Goal: Task Accomplishment & Management: Manage account settings

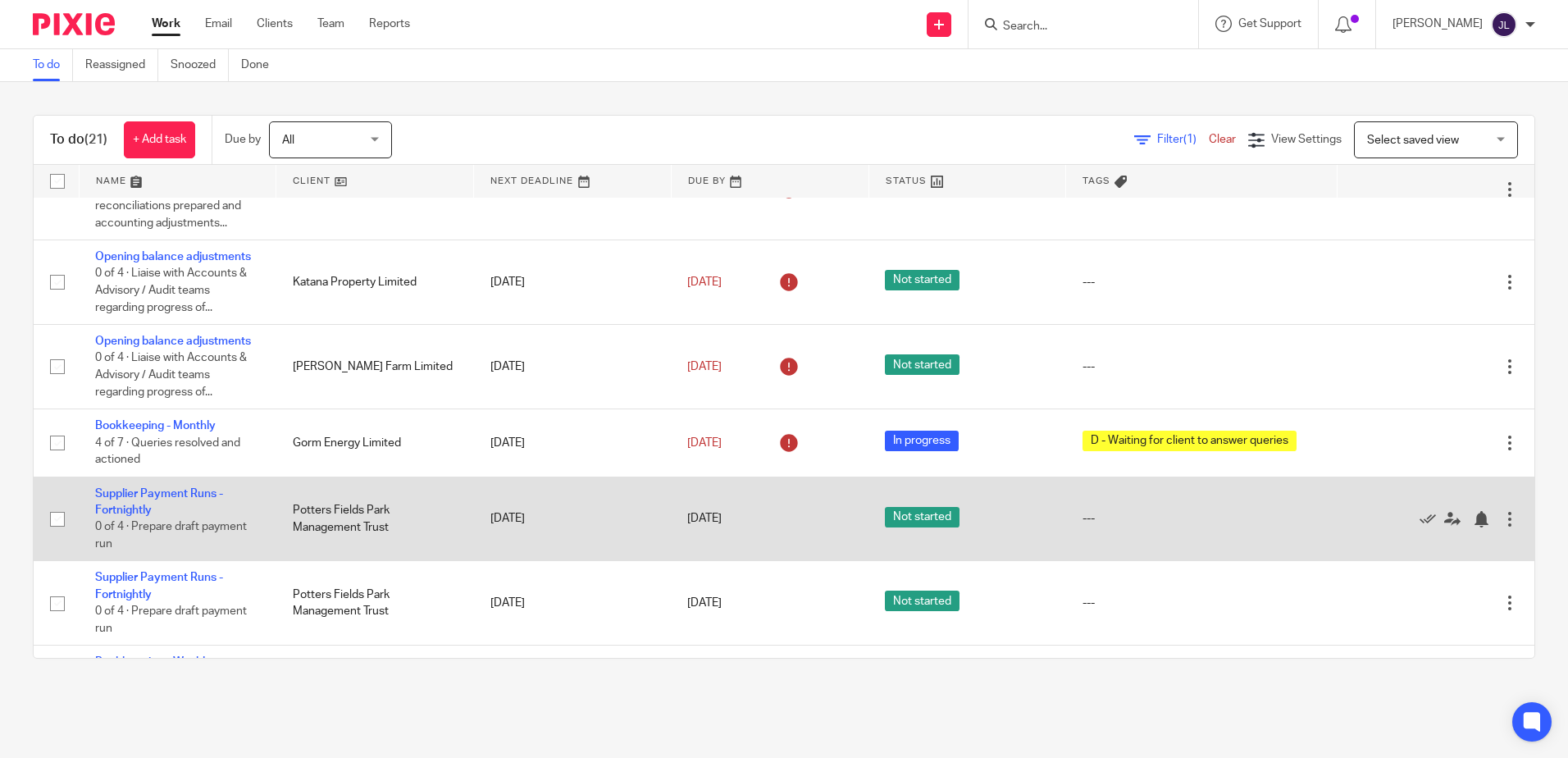
scroll to position [574, 0]
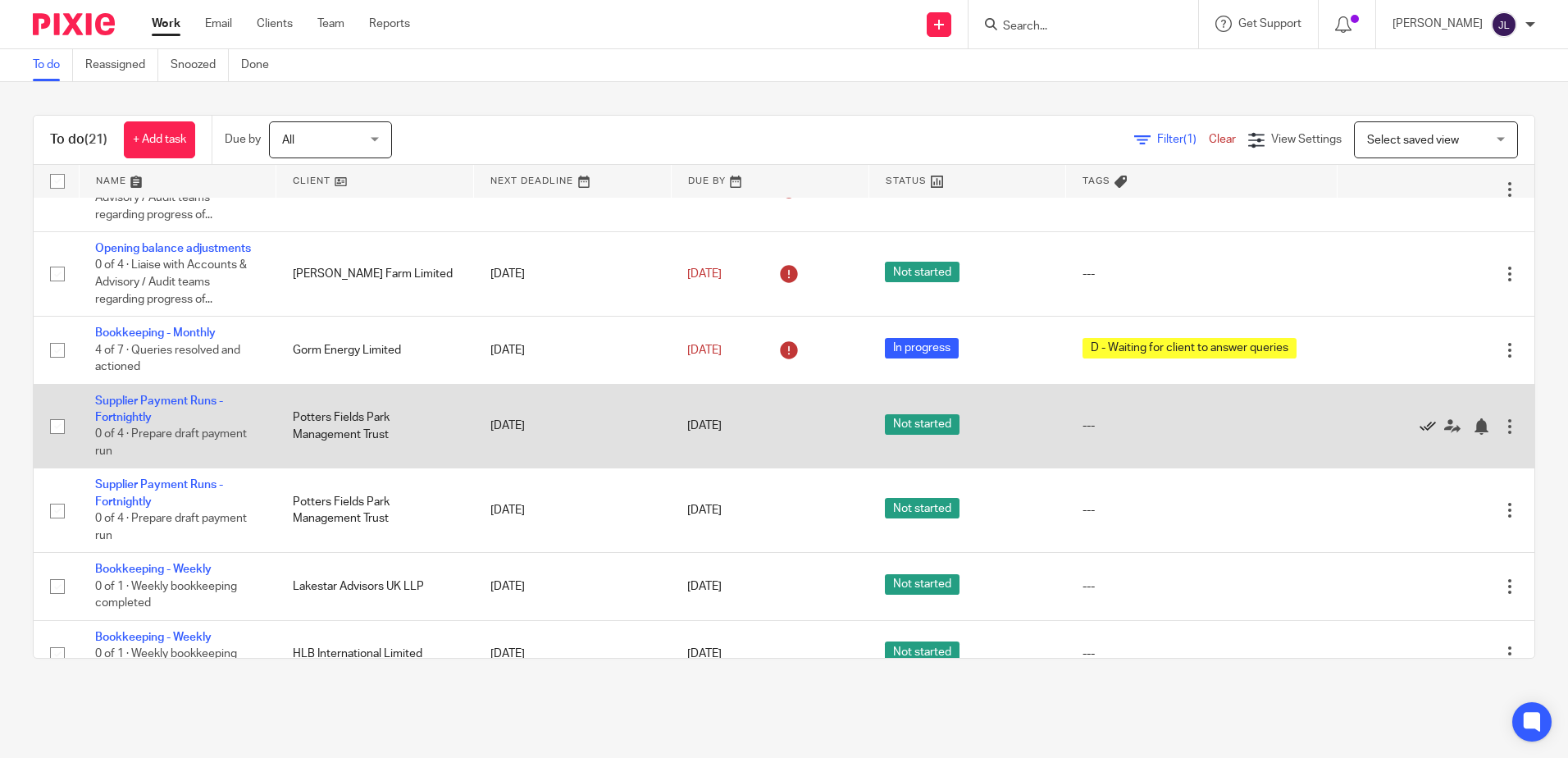
click at [1420, 426] on icon at bounding box center [1428, 426] width 16 height 16
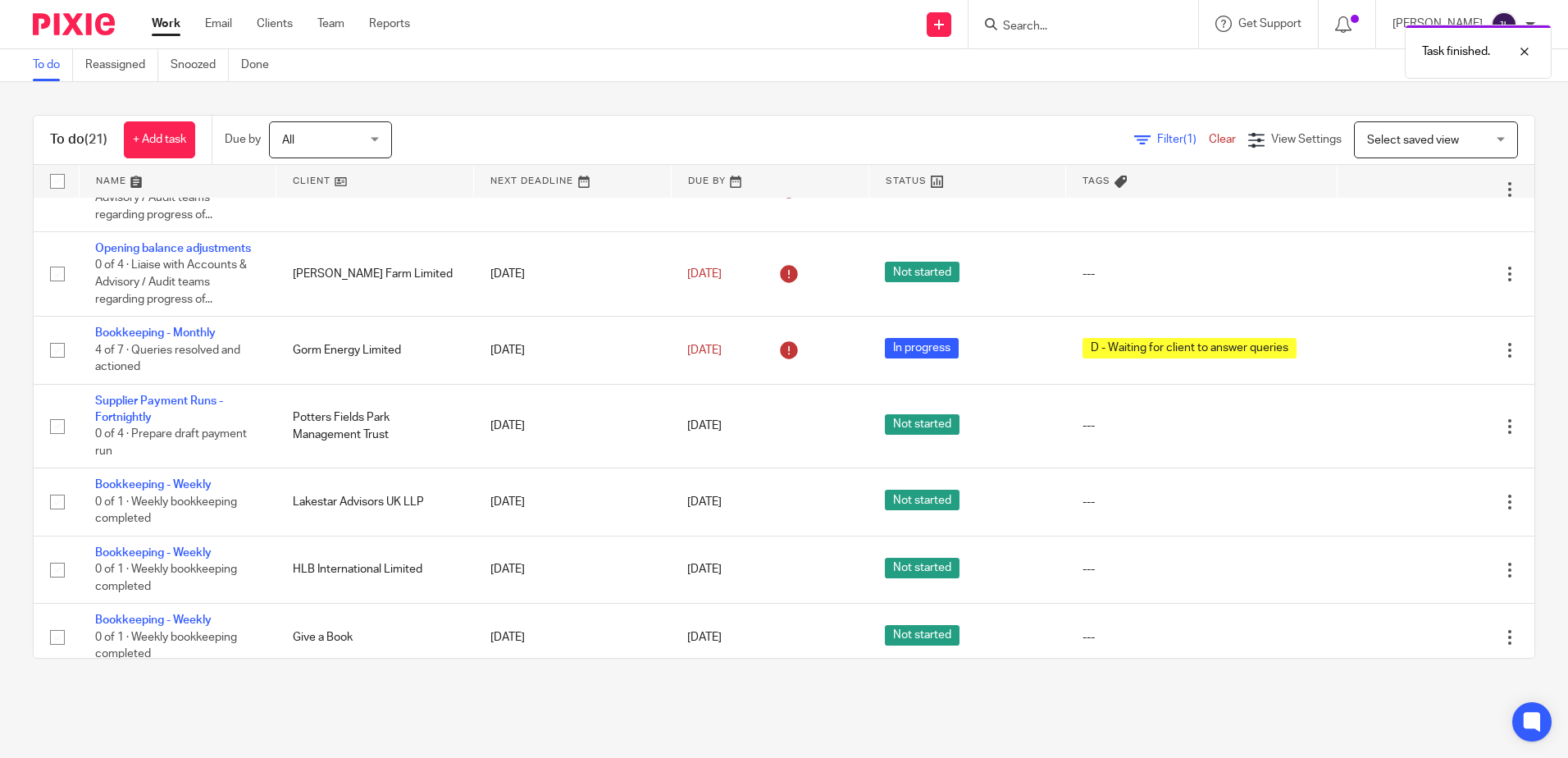
click at [1420, 426] on icon at bounding box center [1428, 426] width 16 height 16
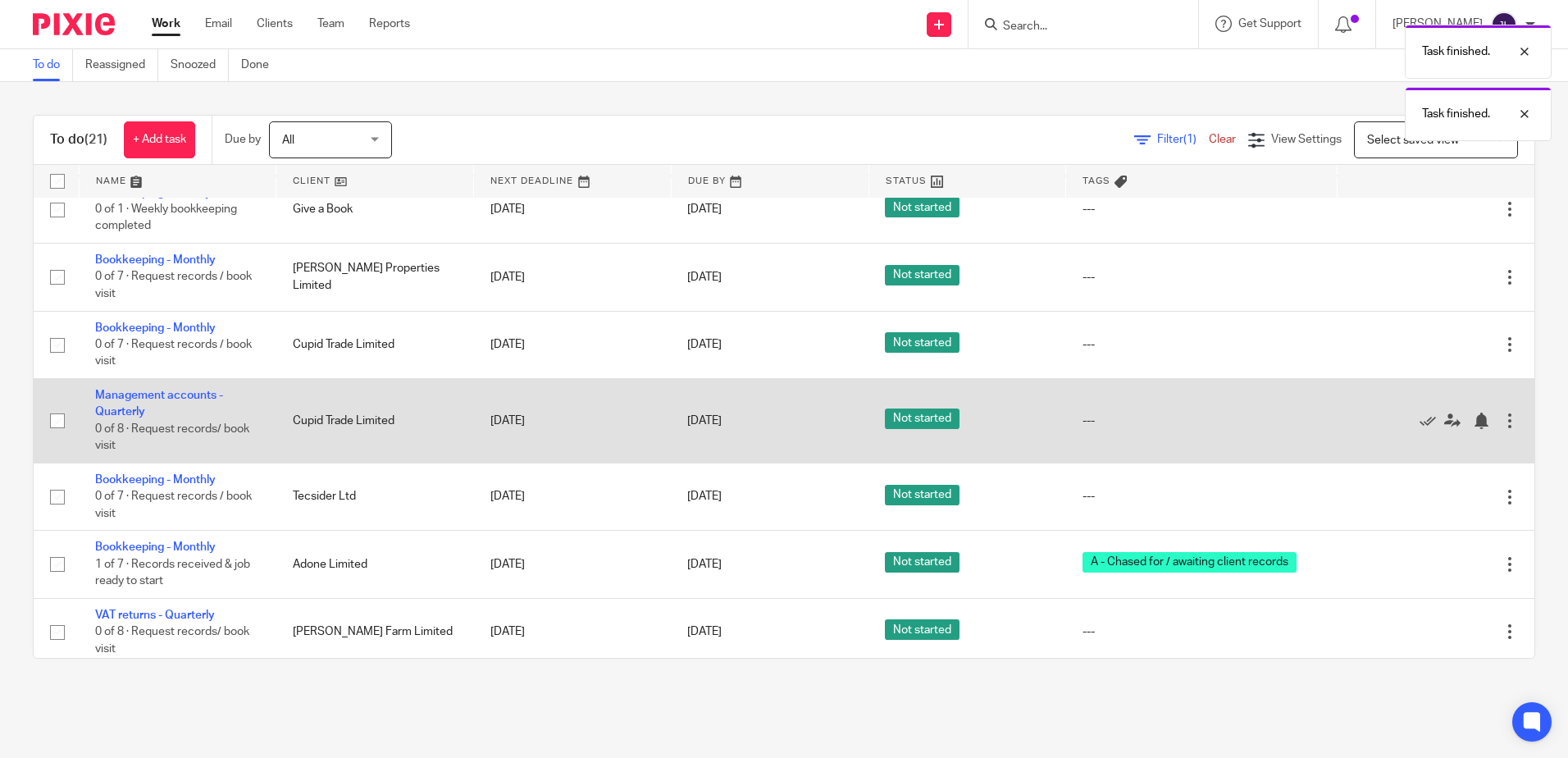
scroll to position [926, 0]
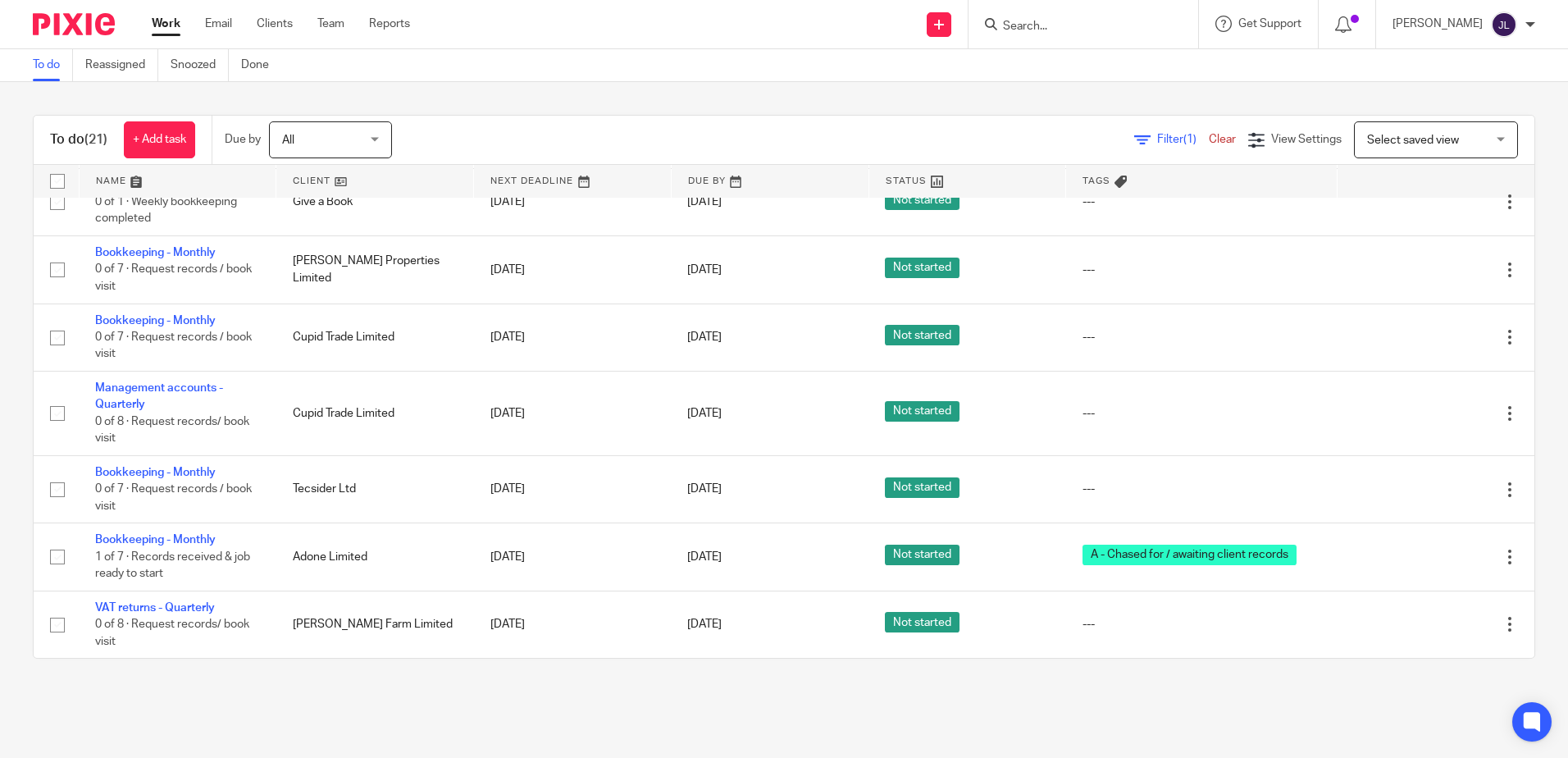
click at [46, 76] on link "To do" at bounding box center [53, 65] width 41 height 32
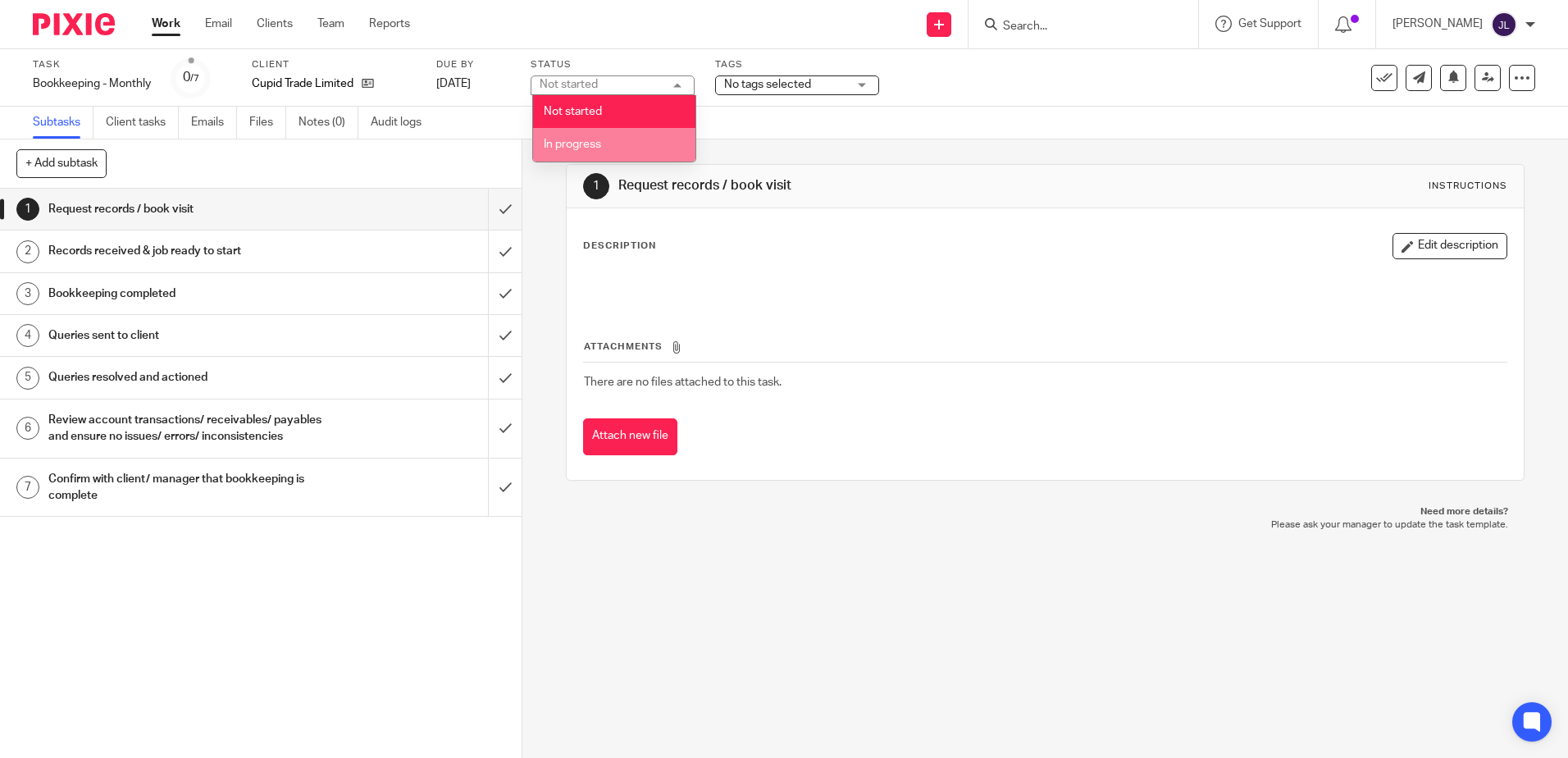
click at [627, 145] on li "In progress" at bounding box center [614, 145] width 162 height 34
click at [792, 85] on span "No tags selected" at bounding box center [767, 85] width 87 height 12
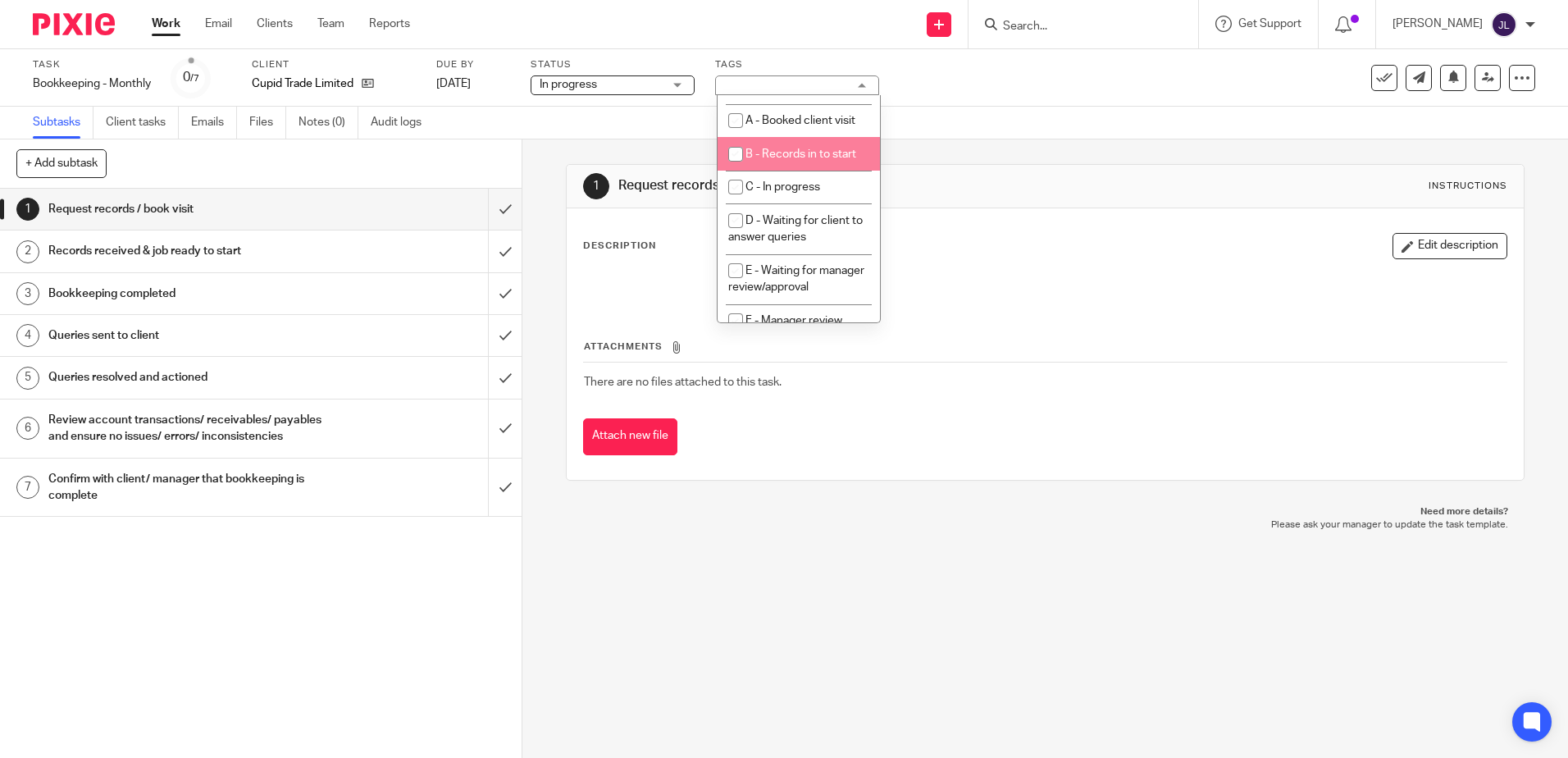
scroll to position [82, 0]
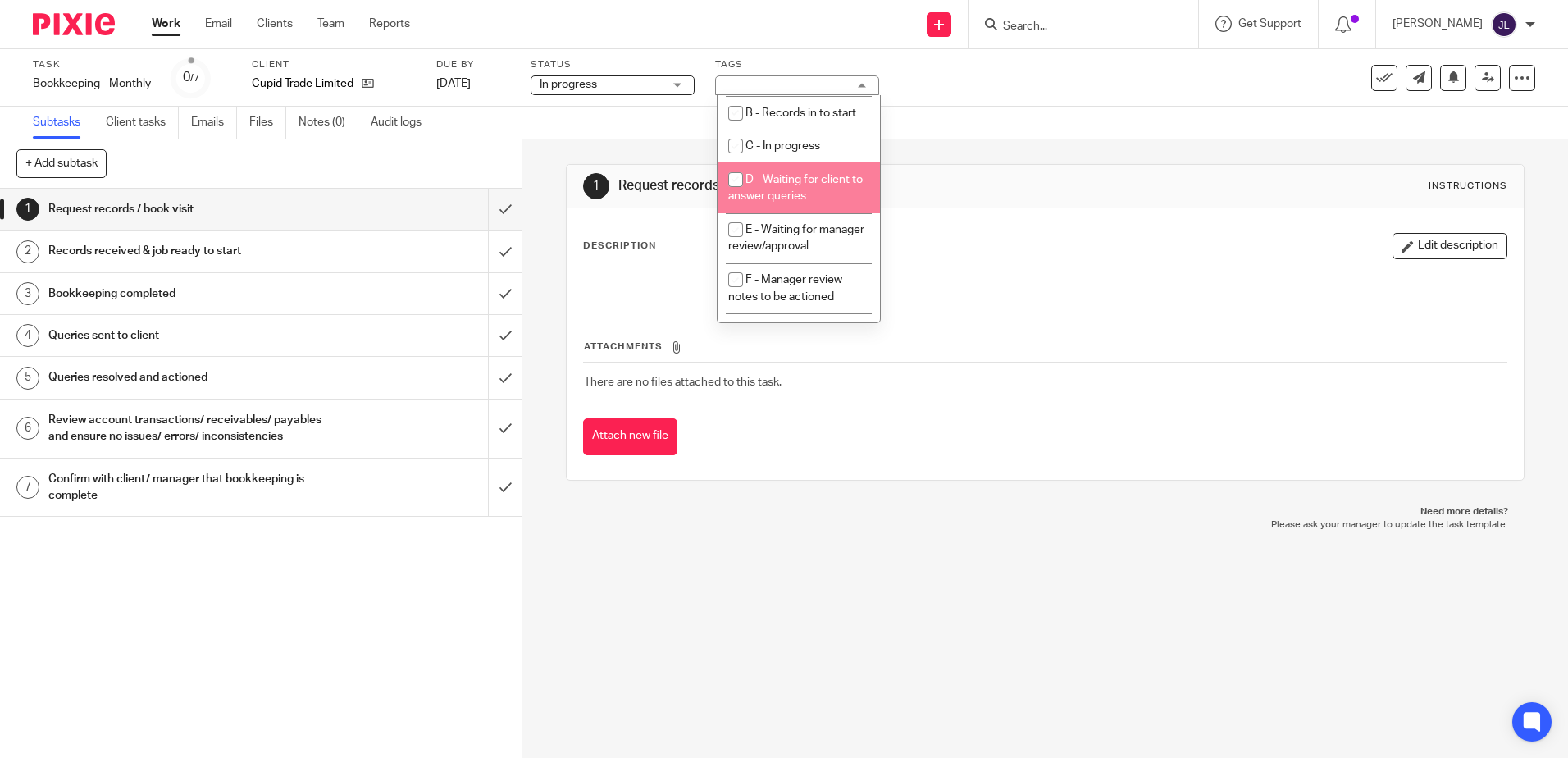
click at [815, 197] on span "D - Waiting for client to answer queries" at bounding box center [795, 189] width 134 height 29
checkbox input "true"
click at [1024, 124] on div "Subtasks Client tasks Emails Files Notes (0) Audit logs" at bounding box center [784, 123] width 1568 height 33
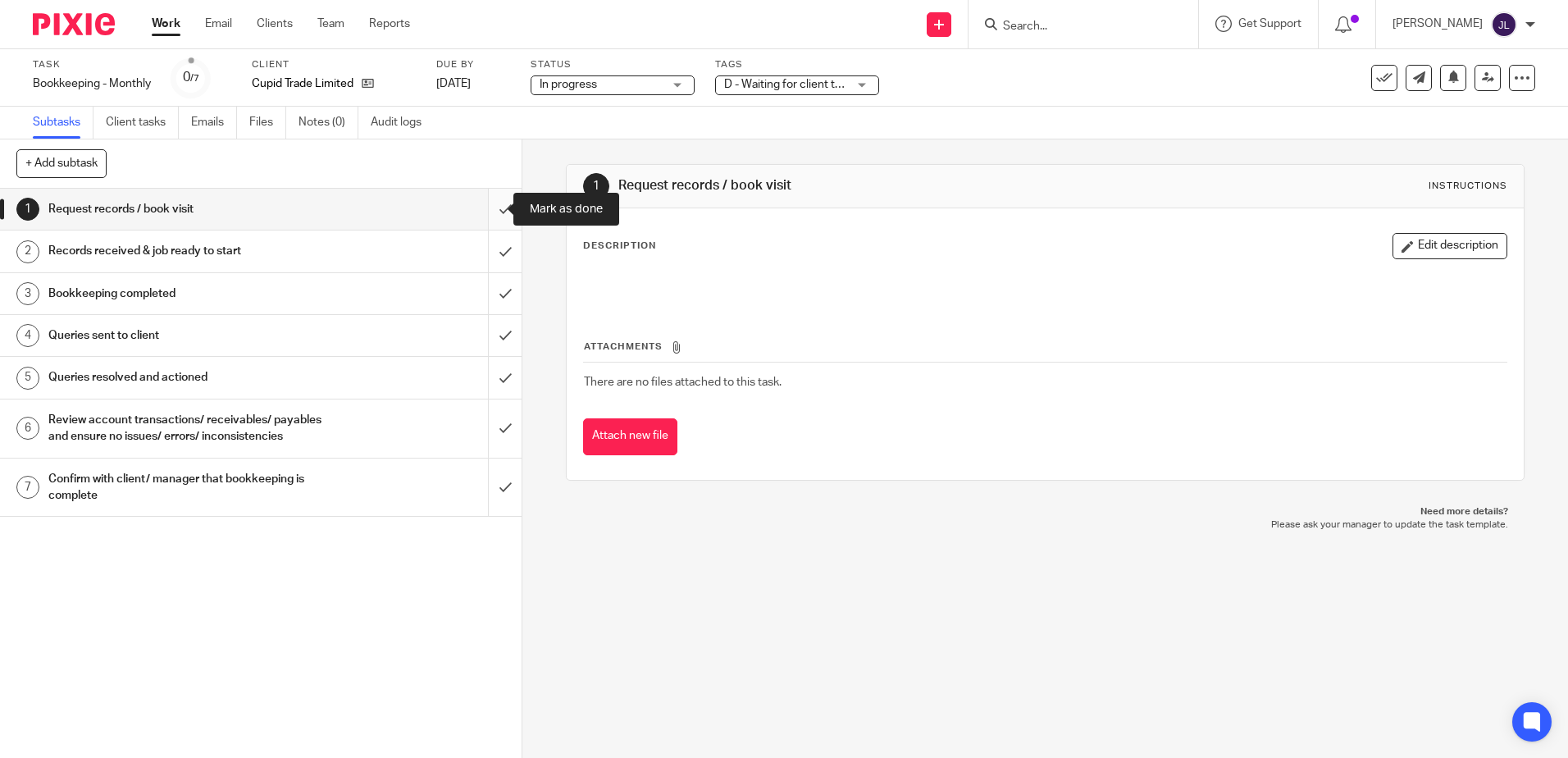
click at [501, 213] on input "submit" at bounding box center [260, 209] width 522 height 41
click at [485, 235] on input "submit" at bounding box center [260, 250] width 522 height 41
click at [491, 280] on input "submit" at bounding box center [260, 294] width 522 height 41
click at [491, 316] on input "submit" at bounding box center [260, 335] width 522 height 41
